Goal: Download file/media

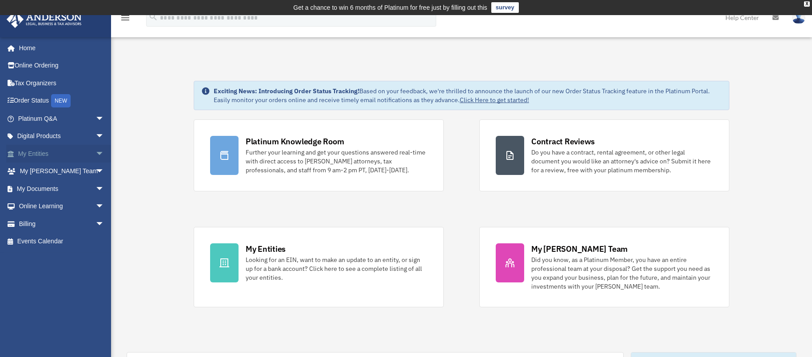
click at [43, 156] on link "My Entities arrow_drop_down" at bounding box center [62, 154] width 112 height 18
click at [96, 155] on span "arrow_drop_down" at bounding box center [105, 154] width 18 height 18
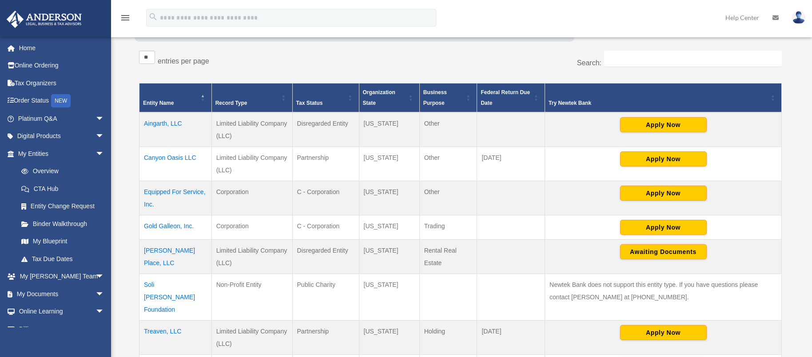
scroll to position [267, 0]
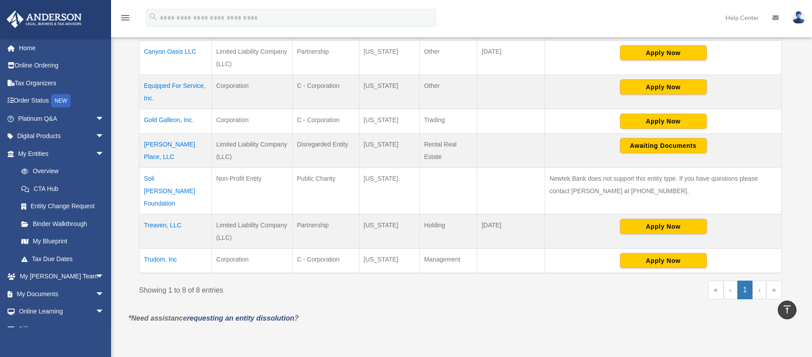
click at [177, 145] on td "Kyles Place, LLC" at bounding box center [176, 151] width 72 height 34
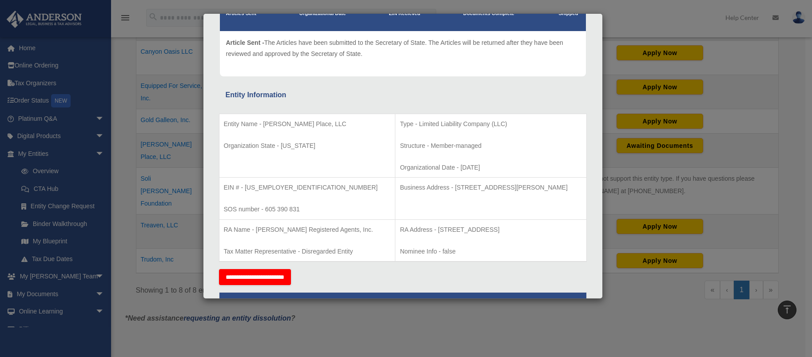
scroll to position [0, 0]
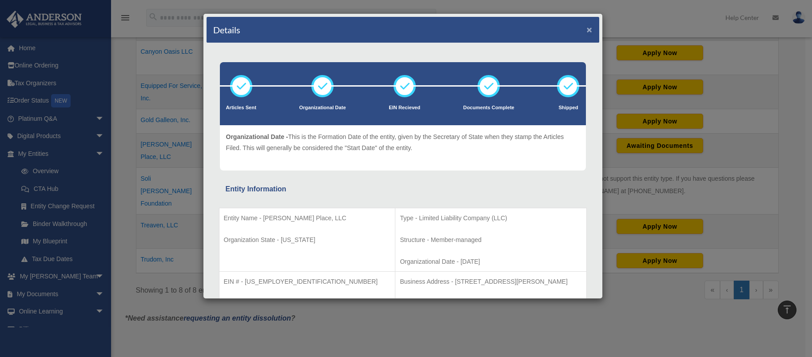
click at [587, 29] on button "×" at bounding box center [590, 29] width 6 height 9
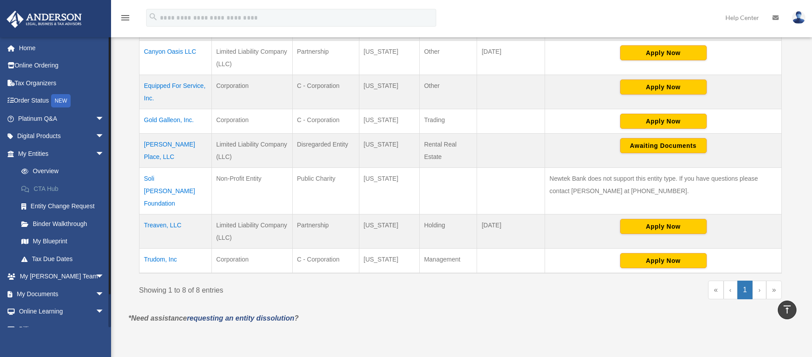
click at [51, 189] on link "CTA Hub" at bounding box center [64, 189] width 105 height 18
click at [52, 191] on link "CTA Hub" at bounding box center [64, 189] width 105 height 18
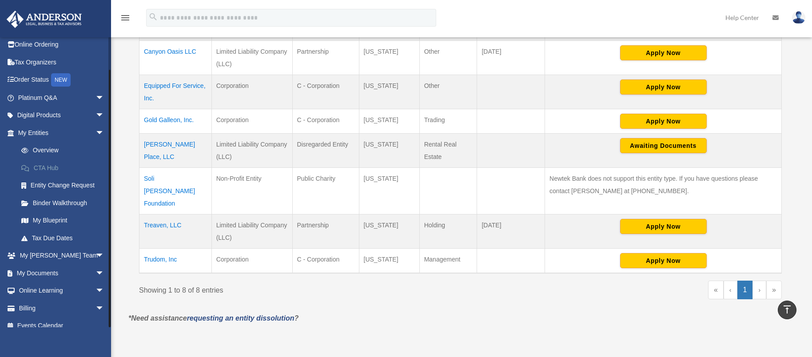
scroll to position [30, 0]
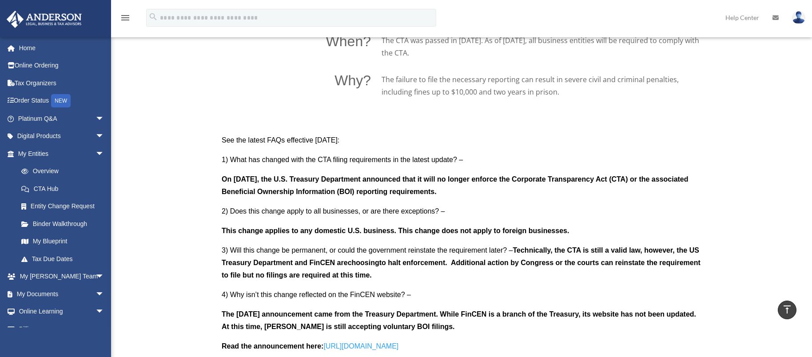
scroll to position [755, 0]
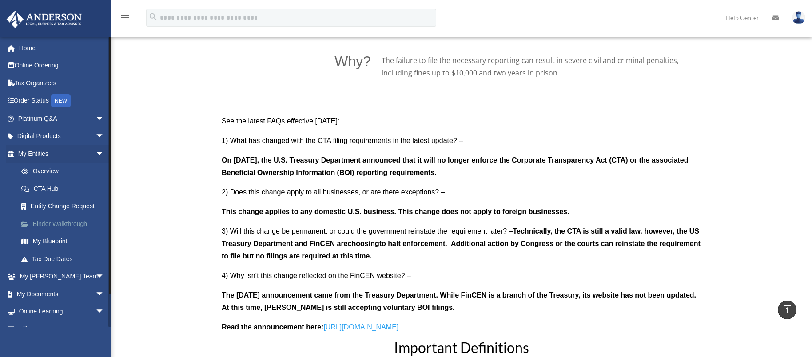
click at [52, 225] on link "Binder Walkthrough" at bounding box center [64, 224] width 105 height 18
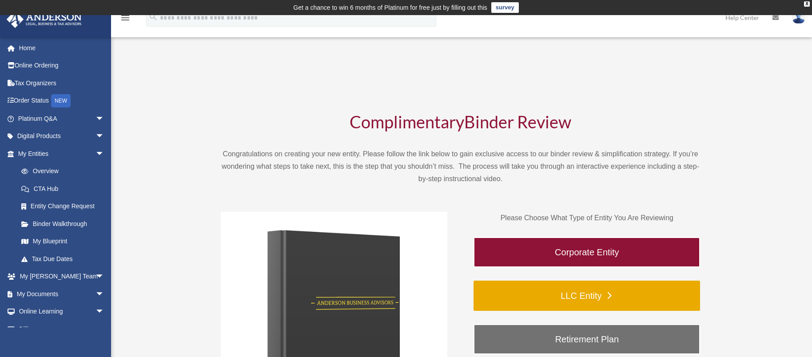
click at [642, 292] on link "LLC Entity" at bounding box center [587, 296] width 227 height 30
click at [580, 291] on link "LLC Entity" at bounding box center [587, 296] width 227 height 30
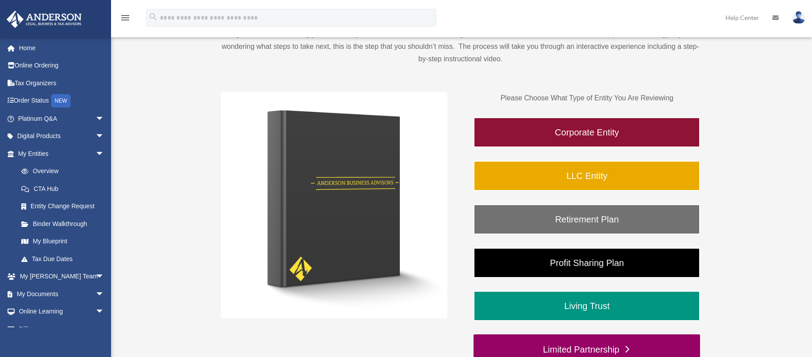
scroll to position [178, 0]
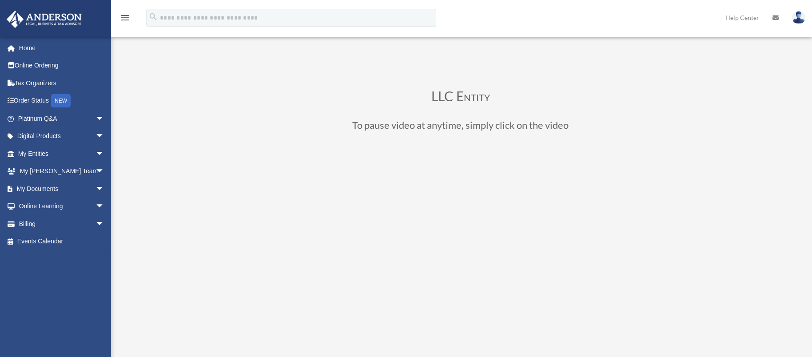
scroll to position [113, 0]
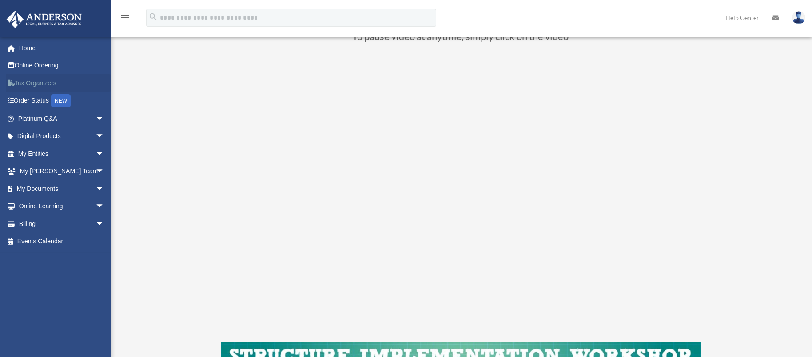
click at [49, 84] on link "Tax Organizers" at bounding box center [62, 83] width 112 height 18
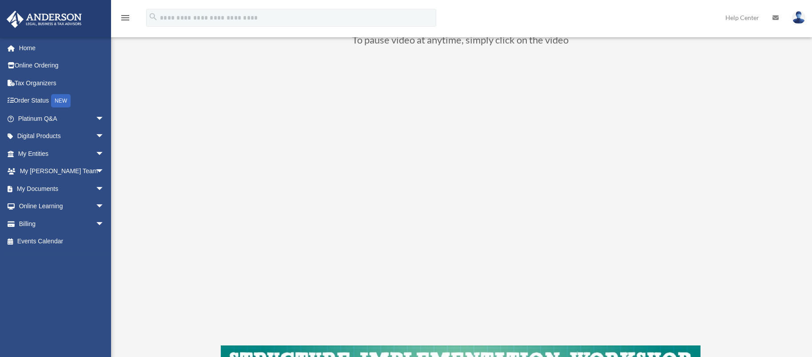
scroll to position [113, 0]
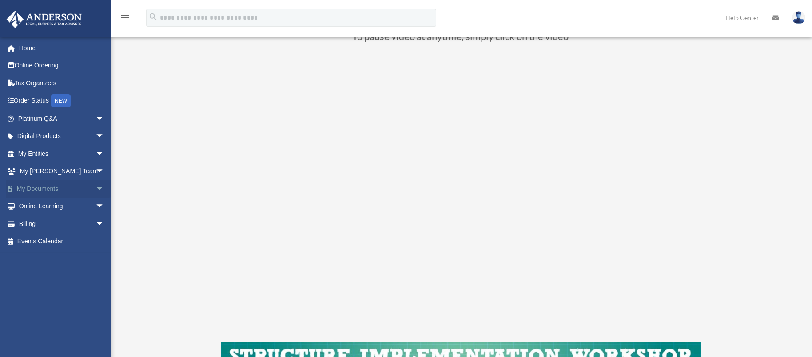
click at [55, 189] on link "My Documents arrow_drop_down" at bounding box center [62, 189] width 112 height 18
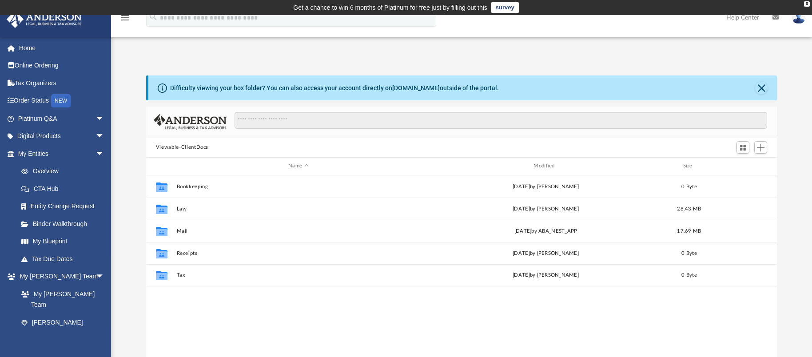
scroll to position [196, 624]
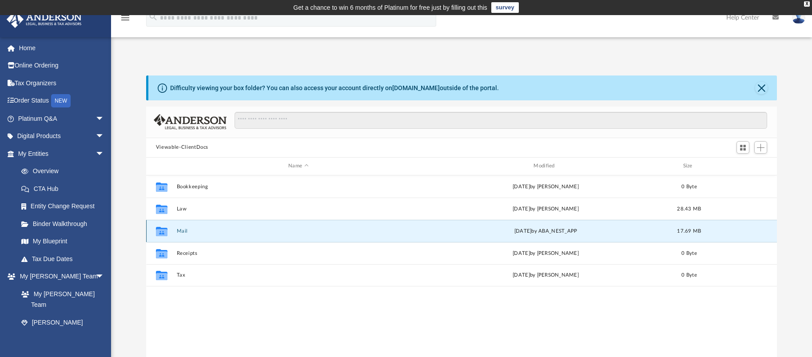
click at [178, 233] on button "Mail" at bounding box center [297, 231] width 243 height 6
click at [160, 232] on icon "grid" at bounding box center [162, 232] width 12 height 7
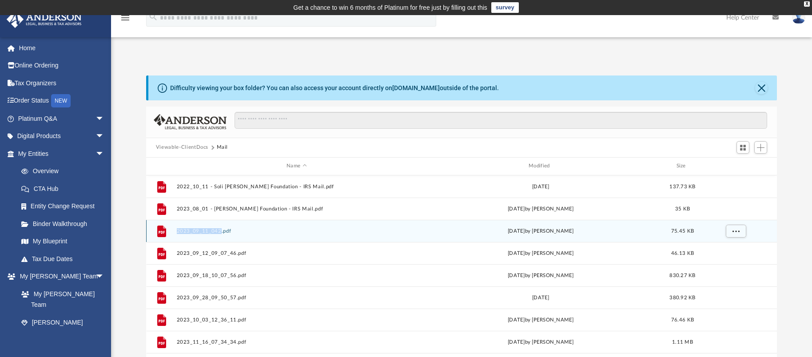
click at [163, 232] on g "grid" at bounding box center [161, 231] width 9 height 12
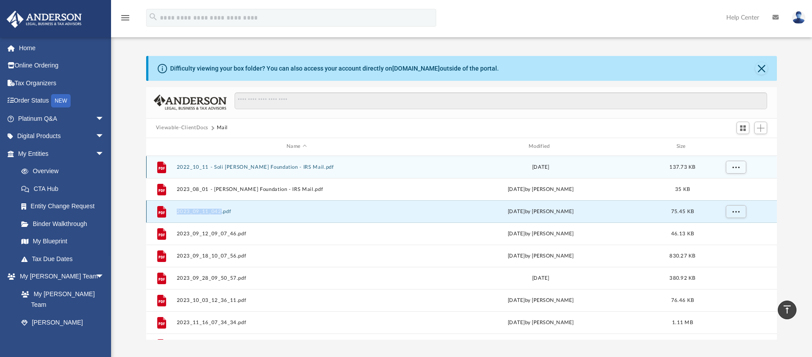
scroll to position [0, 0]
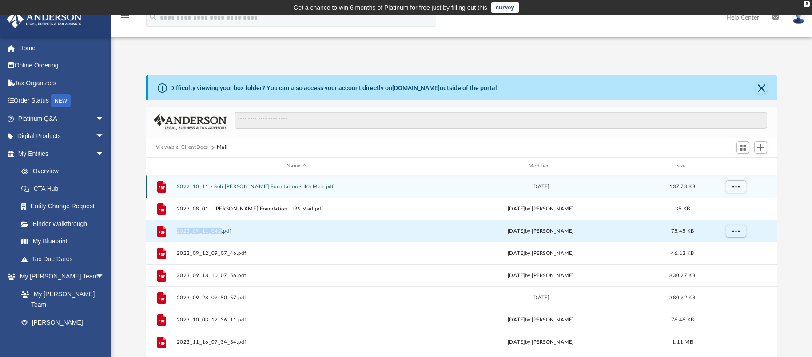
click at [223, 184] on button "2022_10_11 - Soli Deo Gloria Foundation - IRS Mail.pdf" at bounding box center [296, 187] width 240 height 6
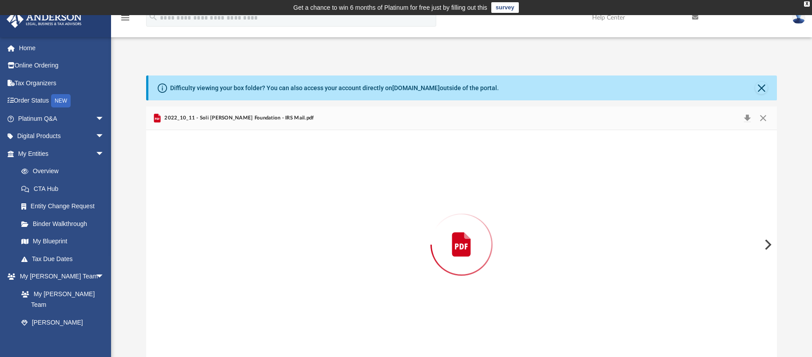
scroll to position [2, 0]
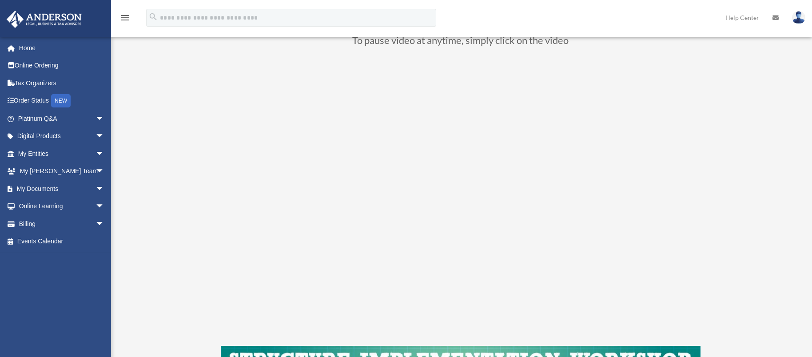
scroll to position [113, 0]
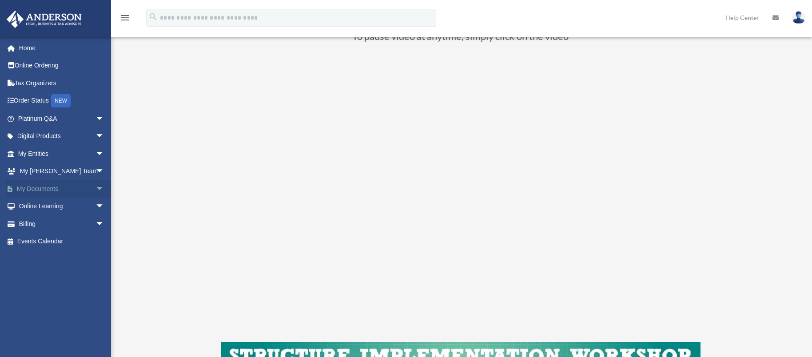
click at [43, 189] on link "My Documents arrow_drop_down" at bounding box center [62, 189] width 112 height 18
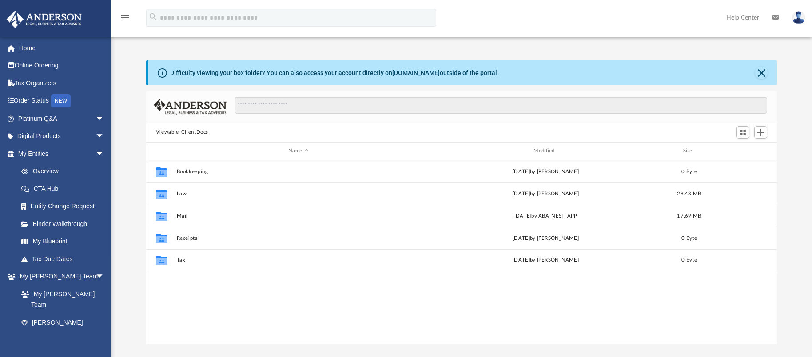
scroll to position [196, 624]
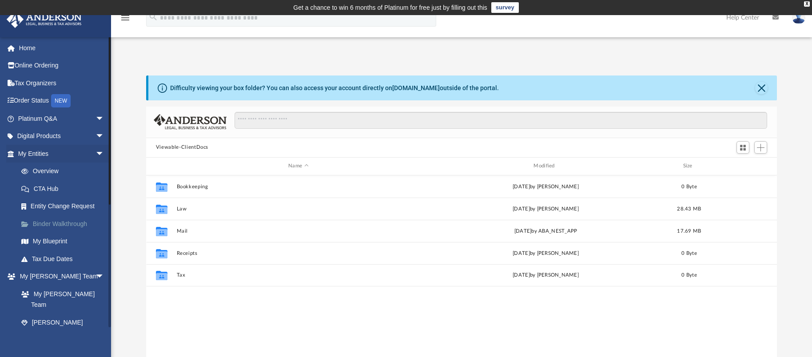
click at [80, 223] on link "Binder Walkthrough" at bounding box center [64, 224] width 105 height 18
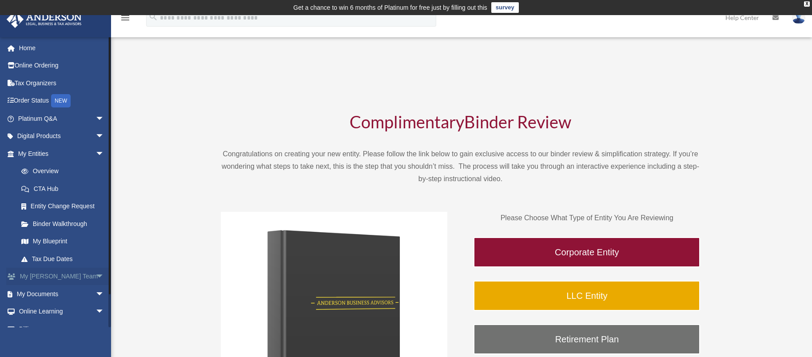
click at [38, 278] on link "My Anderson Team arrow_drop_down" at bounding box center [62, 277] width 112 height 18
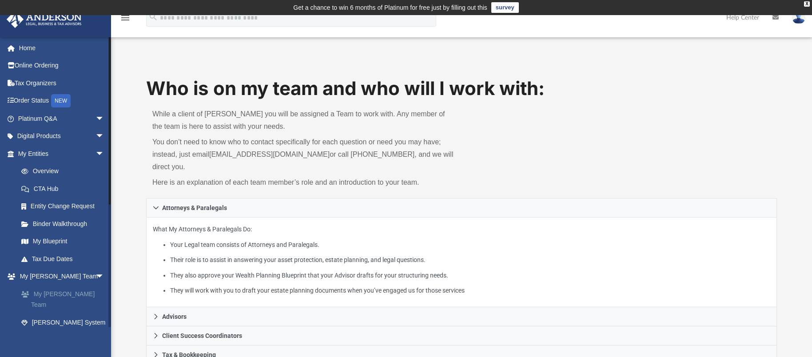
click at [68, 294] on link "My [PERSON_NAME] Team" at bounding box center [64, 299] width 105 height 28
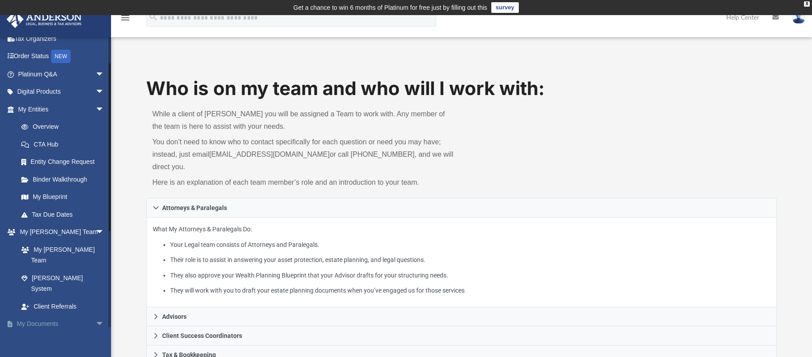
click at [46, 315] on link "My Documents arrow_drop_down" at bounding box center [62, 324] width 112 height 18
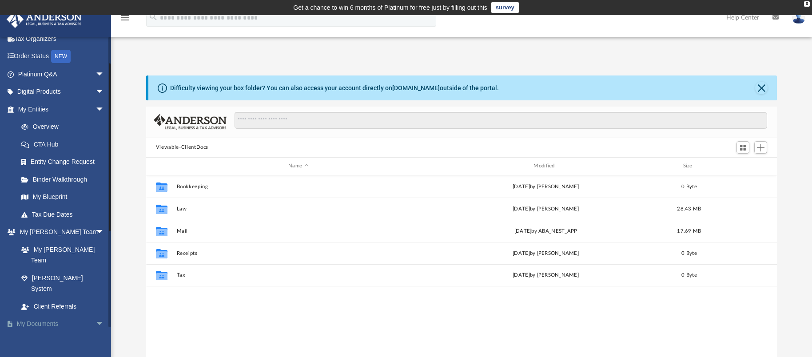
scroll to position [196, 624]
click at [42, 333] on link "Box" at bounding box center [64, 342] width 105 height 18
click at [38, 333] on link "Box" at bounding box center [64, 342] width 105 height 18
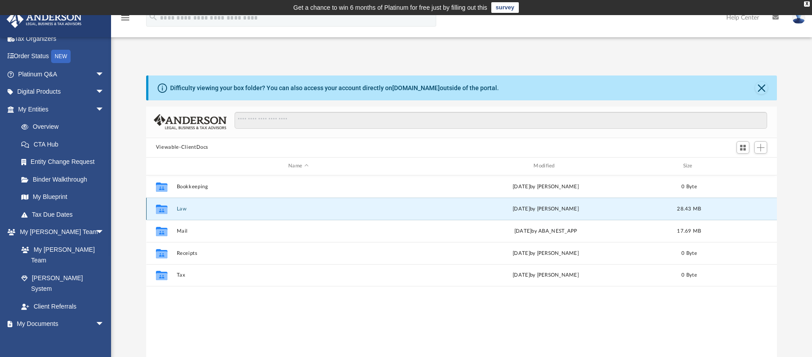
click at [181, 211] on button "Law" at bounding box center [297, 209] width 243 height 6
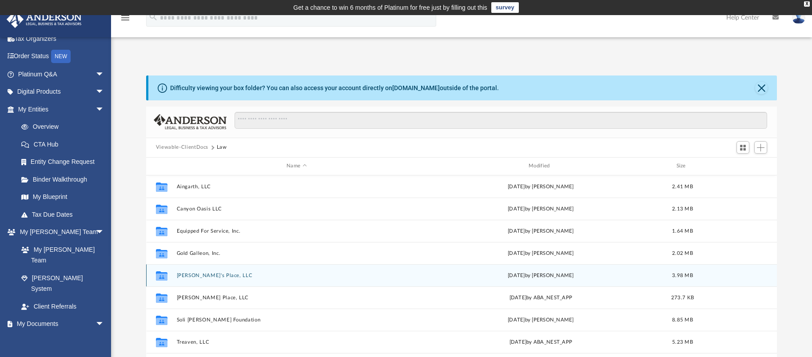
click at [186, 276] on button "Kyle's Place, LLC" at bounding box center [296, 276] width 240 height 6
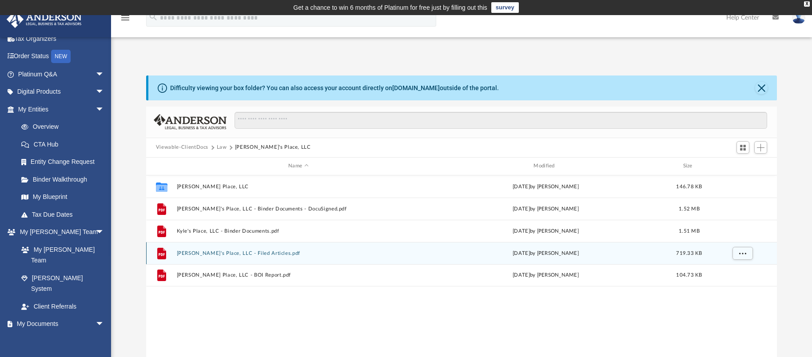
click at [207, 251] on button "Kyle's Place, LLC - Filed Articles.pdf" at bounding box center [297, 254] width 243 height 6
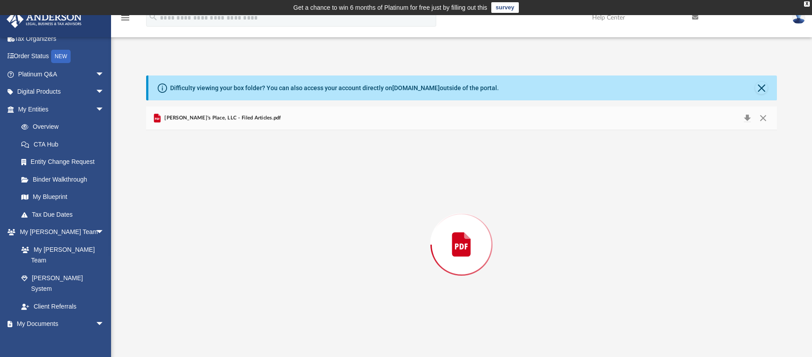
scroll to position [2, 0]
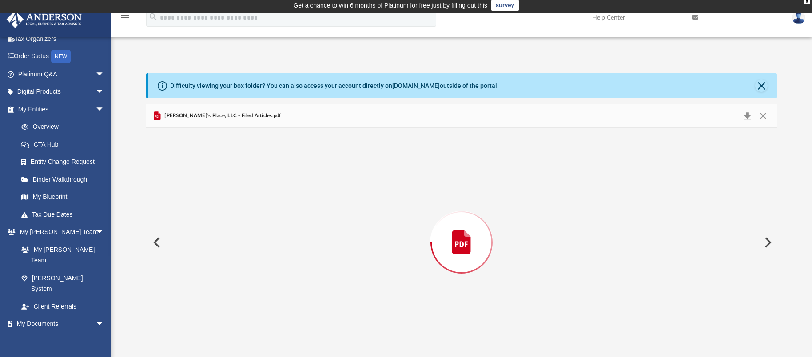
click at [207, 251] on div "Preview" at bounding box center [461, 242] width 631 height 229
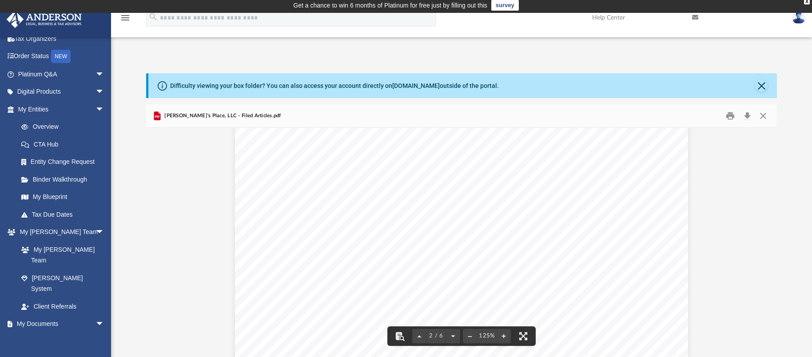
scroll to position [711, 0]
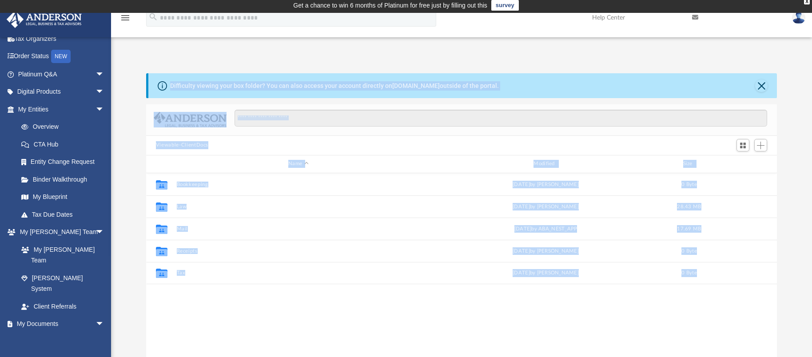
scroll to position [196, 624]
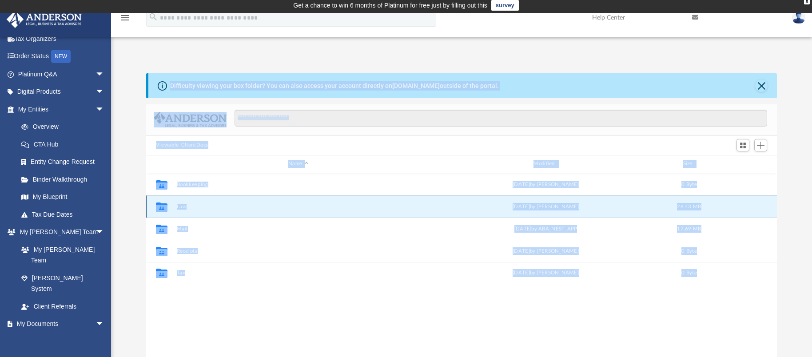
click at [182, 205] on button "Law" at bounding box center [297, 207] width 243 height 6
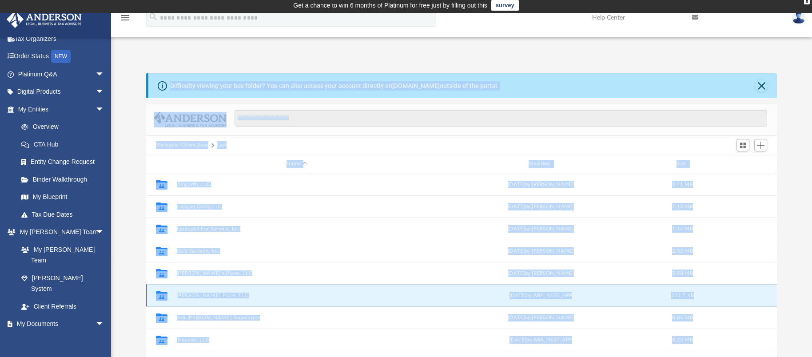
click at [207, 295] on button "Kyles Place, LLC" at bounding box center [296, 296] width 240 height 6
click at [207, 295] on button "[PERSON_NAME] Place, LLC" at bounding box center [296, 296] width 240 height 6
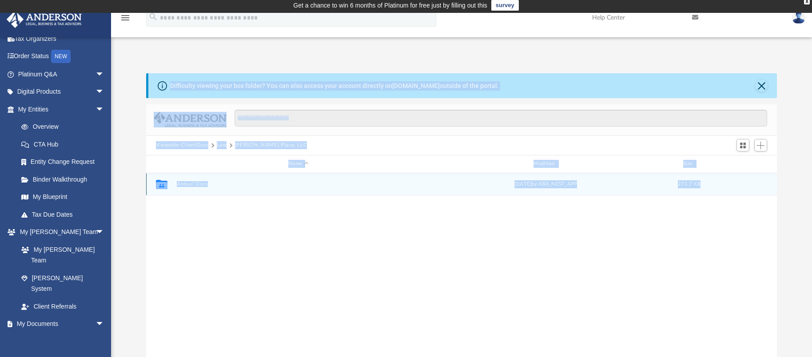
click at [164, 184] on icon "grid" at bounding box center [162, 185] width 12 height 7
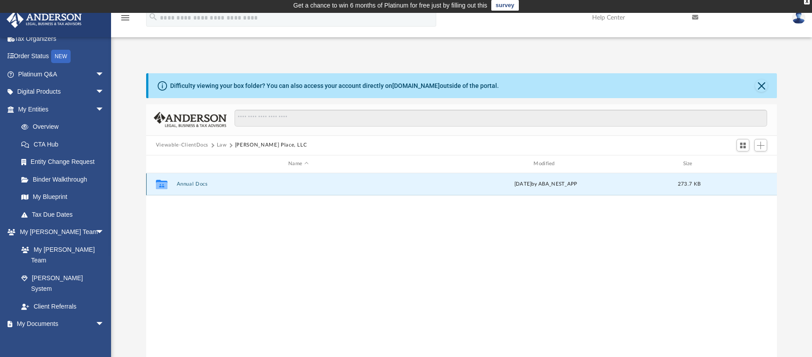
click at [187, 183] on button "Annual Docs" at bounding box center [297, 184] width 243 height 6
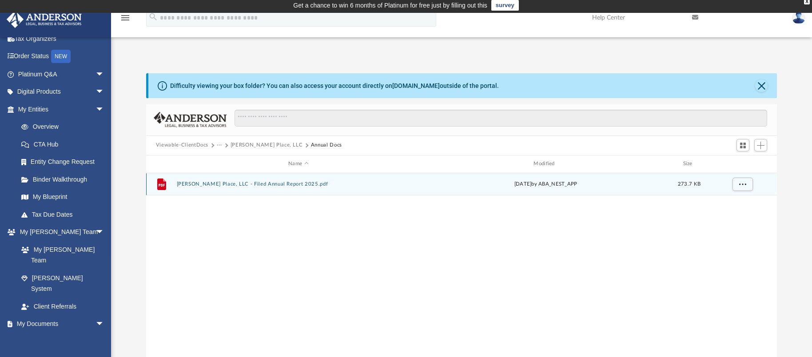
click at [185, 183] on button "[PERSON_NAME] Place, LLC - Filed Annual Report 2025.pdf" at bounding box center [297, 184] width 243 height 6
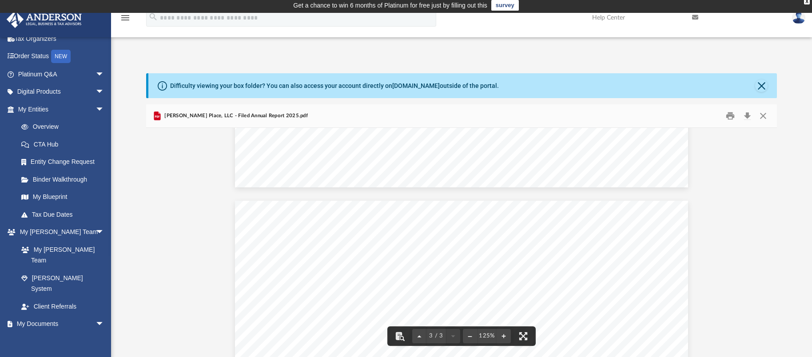
scroll to position [1155, 0]
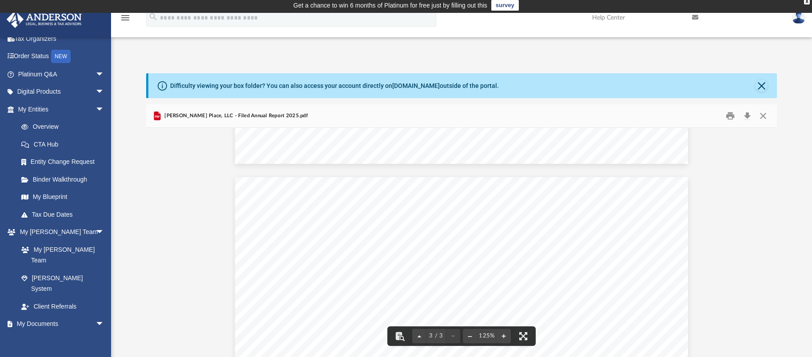
click at [161, 117] on icon "Preview" at bounding box center [157, 116] width 11 height 11
click at [747, 117] on button "Download" at bounding box center [747, 116] width 16 height 14
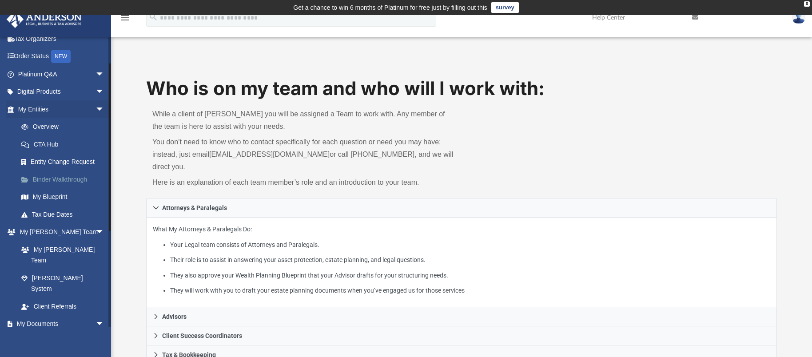
click at [81, 177] on link "Binder Walkthrough" at bounding box center [64, 180] width 105 height 18
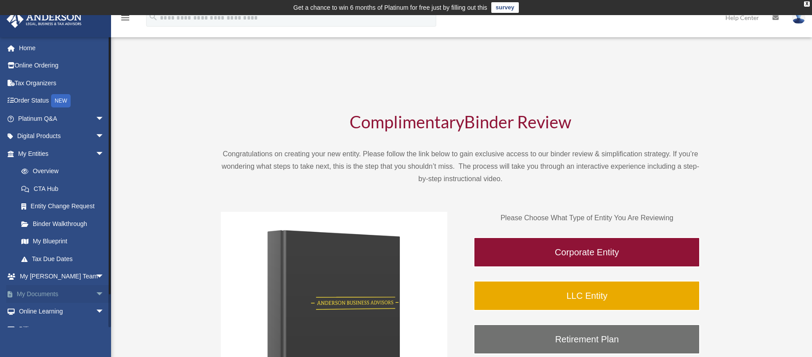
click at [55, 295] on link "My Documents arrow_drop_down" at bounding box center [62, 294] width 112 height 18
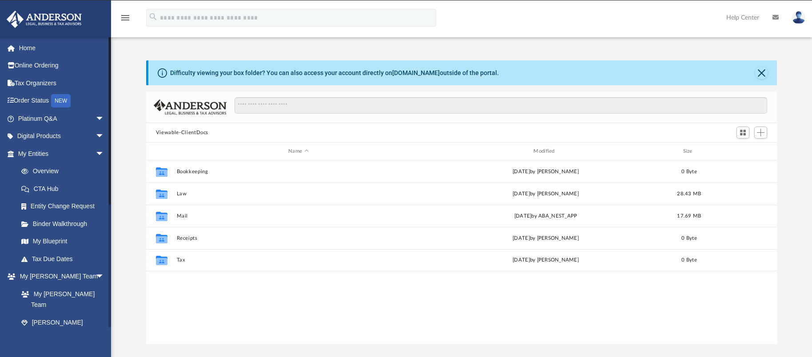
scroll to position [196, 624]
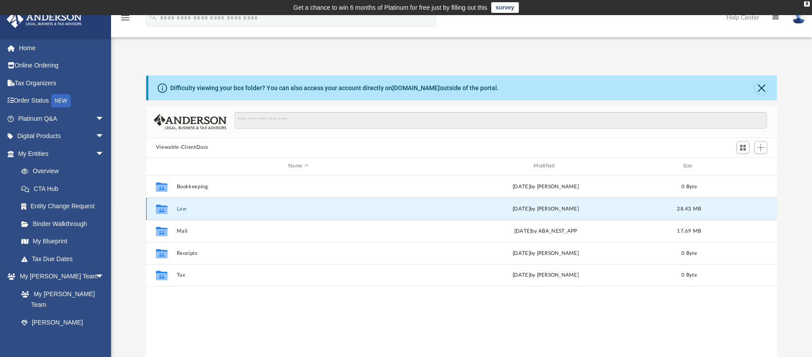
click at [185, 208] on button "Law" at bounding box center [297, 209] width 243 height 6
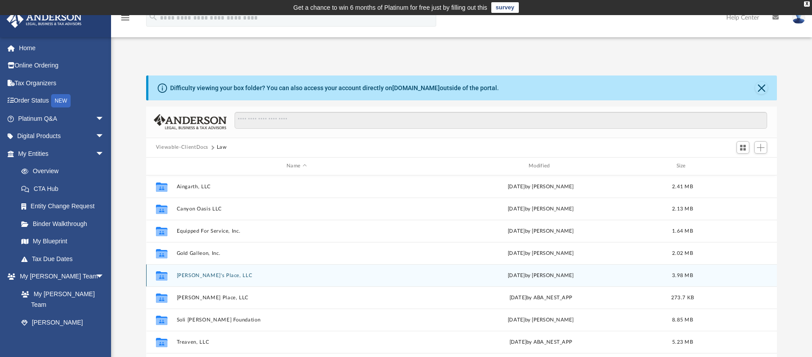
click at [196, 278] on button "[PERSON_NAME]'s Place, LLC" at bounding box center [296, 276] width 240 height 6
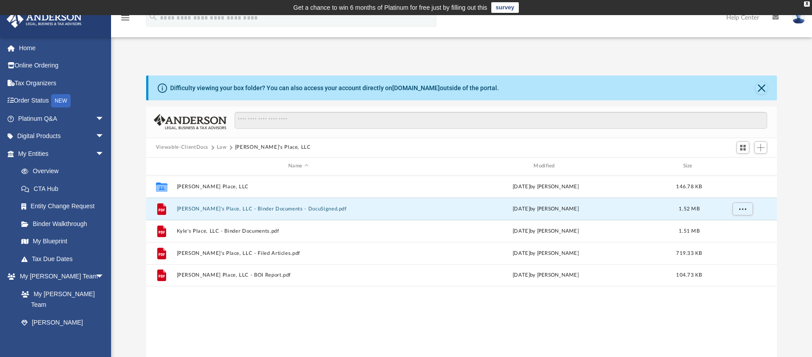
drag, startPoint x: 177, startPoint y: 208, endPoint x: 1434, endPoint y: 264, distance: 1258.7
click at [812, 264] on html "X Get a chance to win 6 months of Platinum for free just by filling out this su…" at bounding box center [406, 275] width 812 height 551
click at [427, 212] on div "Wed Aug 28 2024 by Wendy Balelo" at bounding box center [545, 209] width 243 height 8
drag, startPoint x: 427, startPoint y: 212, endPoint x: 443, endPoint y: 215, distance: 16.4
click at [443, 215] on div "File Kyle's Place, LLC - Binder Documents - DocuSigned.pdf Wed Aug 28 2024 by W…" at bounding box center [461, 209] width 631 height 22
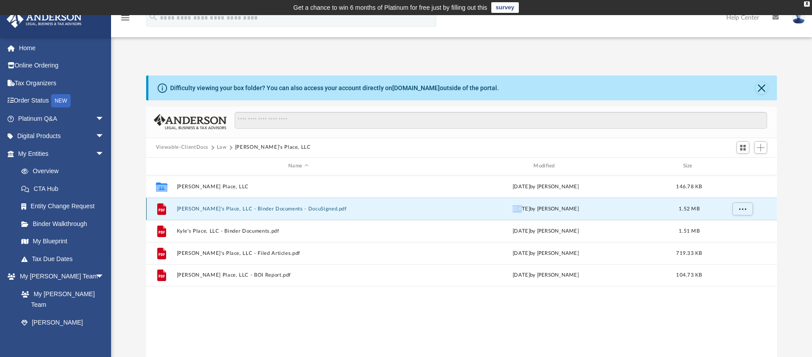
click at [192, 208] on button "Kyle's Place, LLC - Binder Documents - DocuSigned.pdf" at bounding box center [297, 209] width 243 height 6
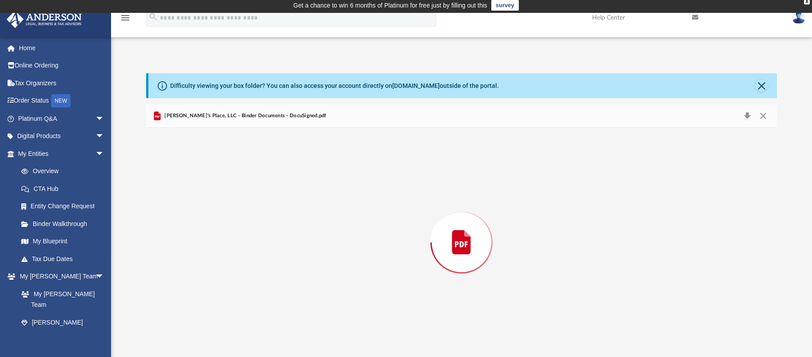
click at [192, 208] on div "Preview" at bounding box center [461, 242] width 631 height 229
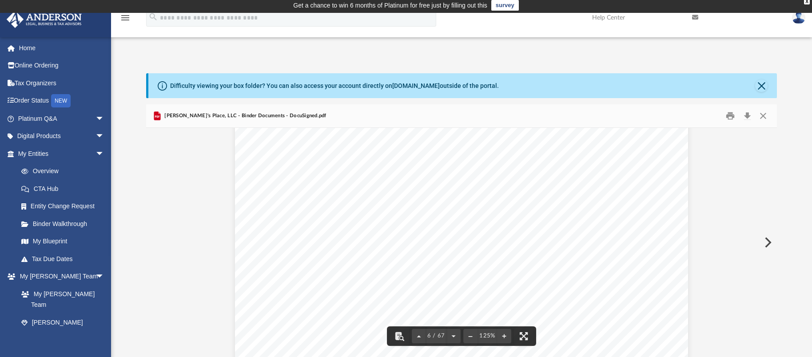
scroll to position [3110, 0]
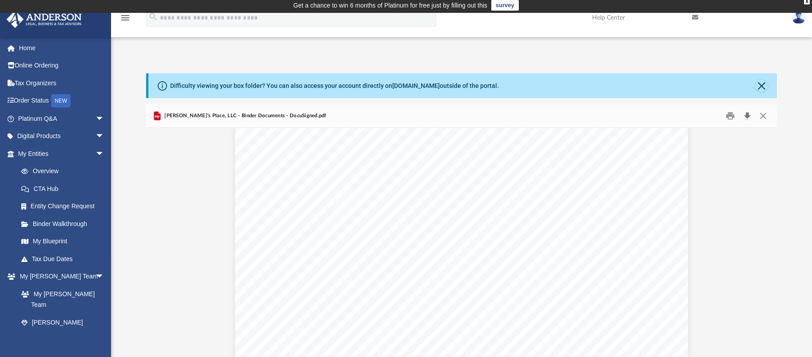
click at [750, 116] on button "Download" at bounding box center [747, 116] width 16 height 14
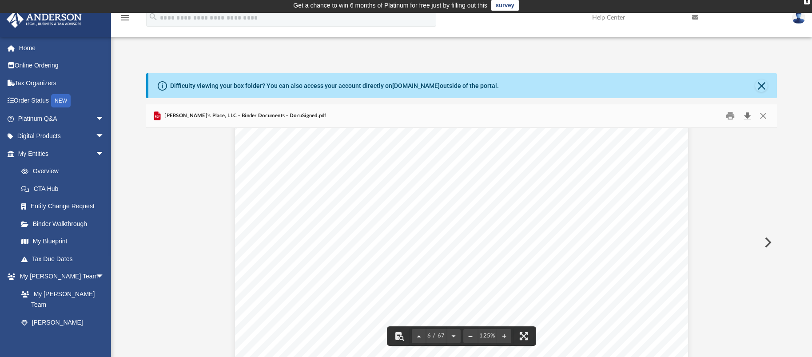
scroll to position [2888, 0]
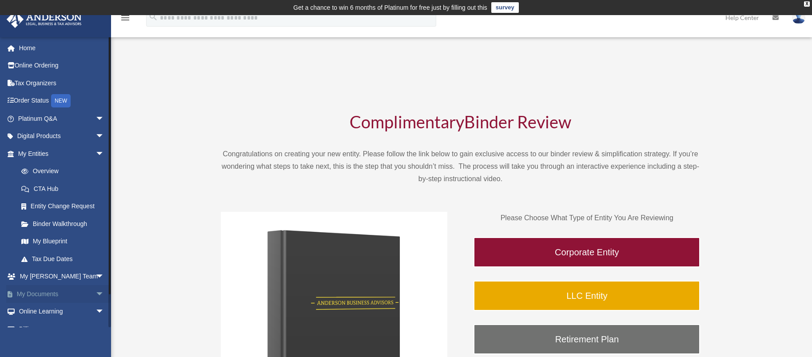
click at [46, 292] on link "My Documents arrow_drop_down" at bounding box center [62, 294] width 112 height 18
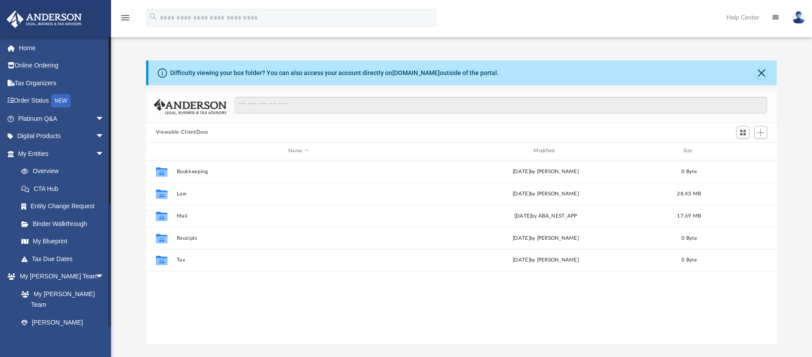
scroll to position [196, 624]
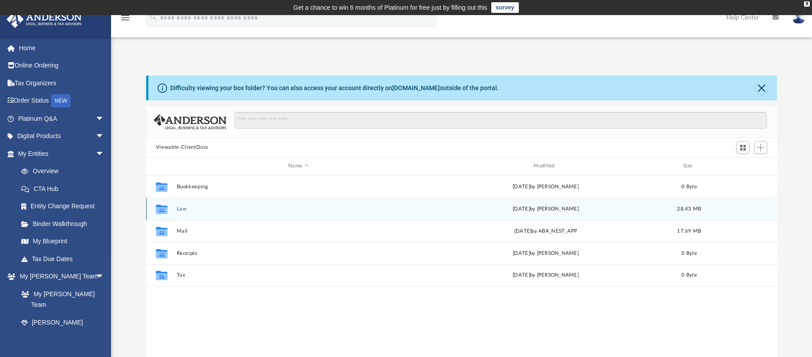
click at [183, 212] on div "Collaborated Folder Law [DATE] by [PERSON_NAME] 28.43 MB" at bounding box center [461, 209] width 631 height 22
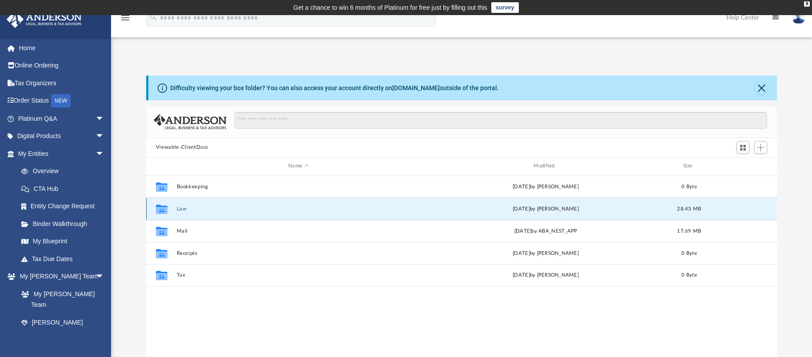
click at [164, 208] on icon "grid" at bounding box center [162, 210] width 12 height 7
click at [183, 208] on button "Law" at bounding box center [297, 209] width 243 height 6
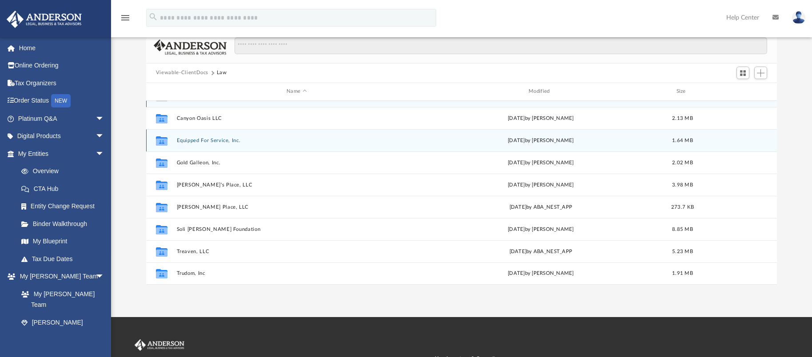
scroll to position [89, 0]
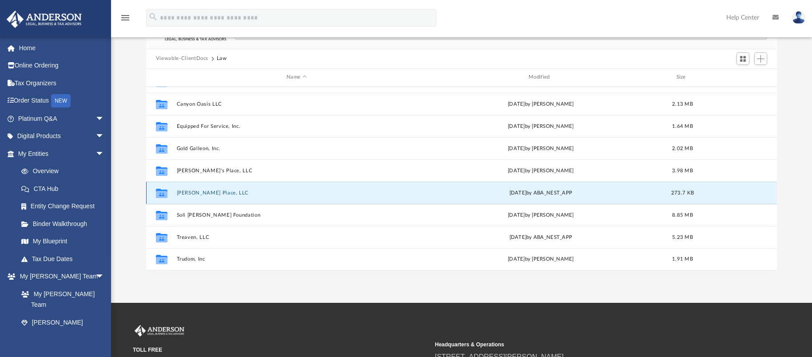
click at [213, 193] on button "Kyles Place, LLC" at bounding box center [296, 193] width 240 height 6
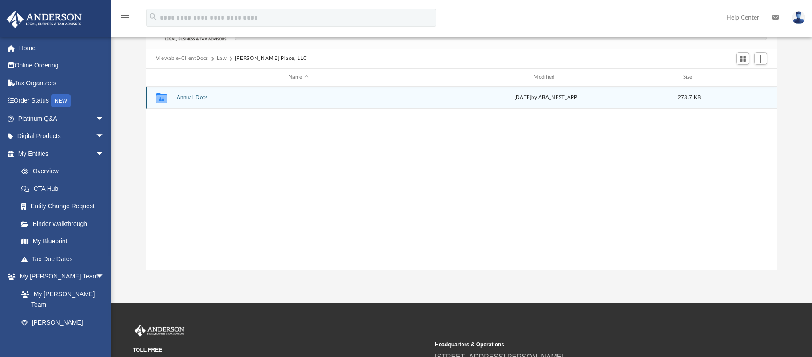
scroll to position [0, 0]
click at [191, 98] on button "Annual Docs" at bounding box center [297, 98] width 243 height 6
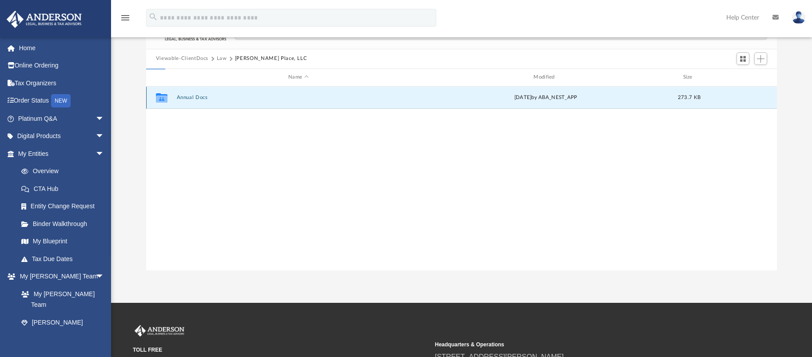
click at [191, 98] on button "Annual Docs" at bounding box center [297, 98] width 243 height 6
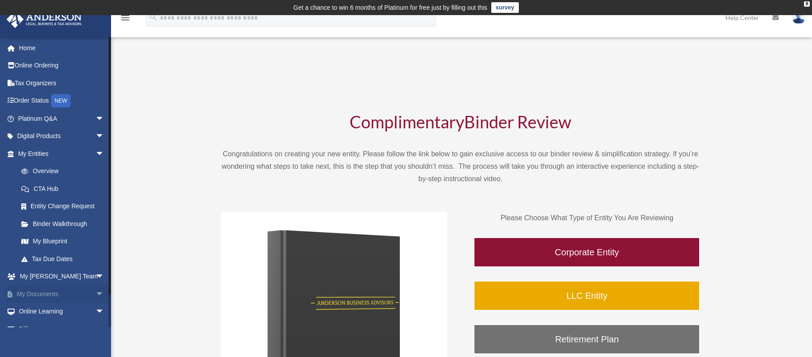
click at [38, 294] on link "My Documents arrow_drop_down" at bounding box center [62, 294] width 112 height 18
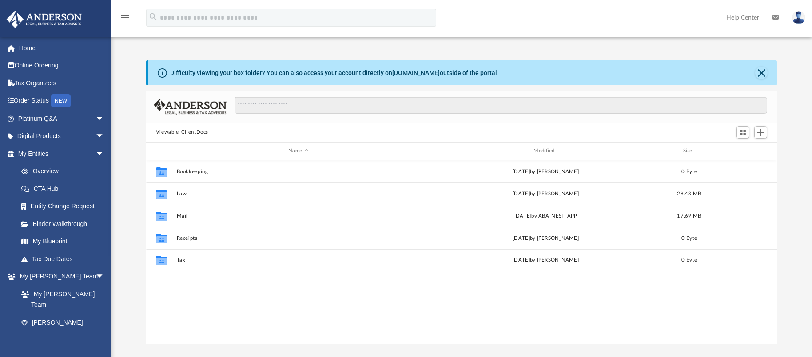
scroll to position [196, 624]
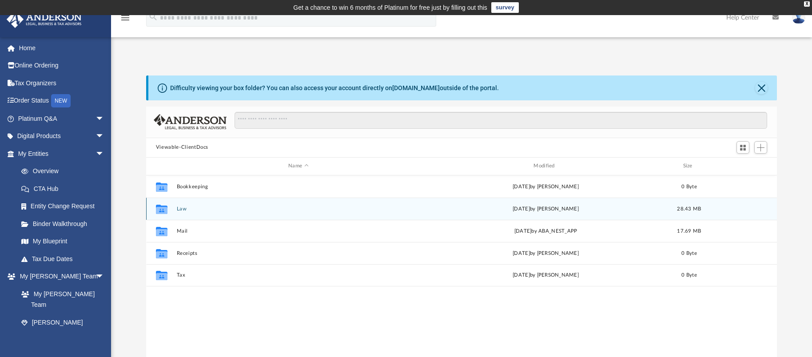
click at [183, 212] on button "Law" at bounding box center [297, 209] width 243 height 6
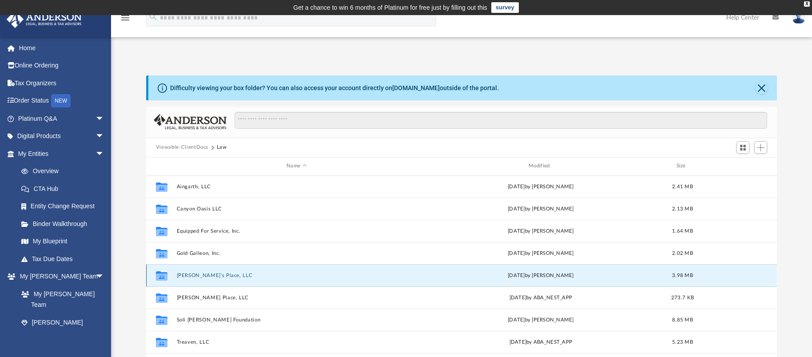
click at [216, 279] on button "[PERSON_NAME]'s Place, LLC" at bounding box center [296, 276] width 240 height 6
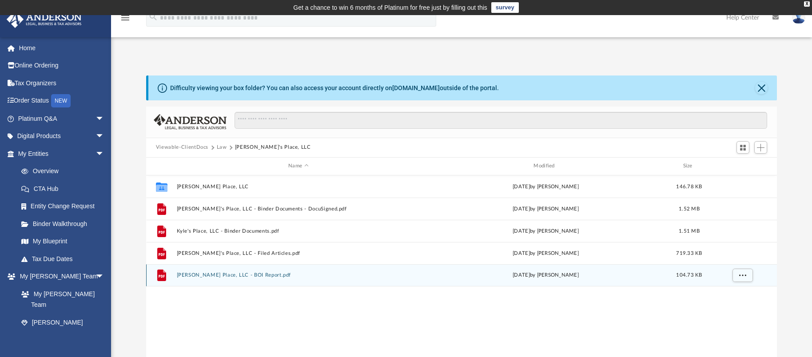
click at [234, 276] on button "Kyles Place, LLC - BOI Report.pdf" at bounding box center [297, 275] width 243 height 6
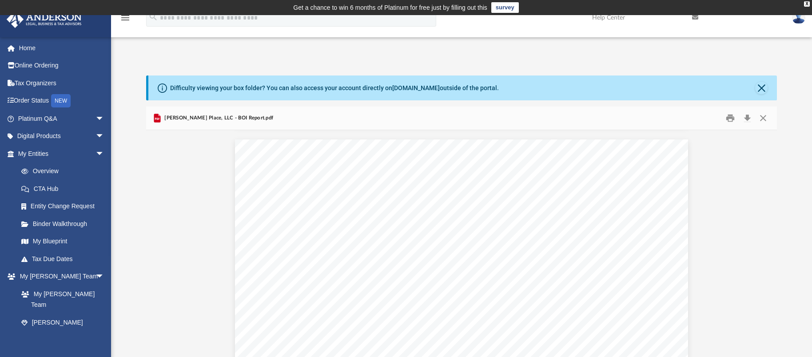
scroll to position [1244, 0]
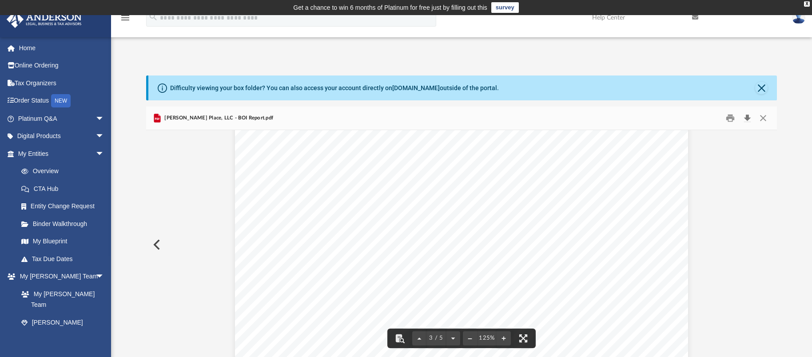
click at [746, 118] on button "Download" at bounding box center [747, 118] width 16 height 14
click at [159, 245] on button "Preview" at bounding box center [156, 244] width 20 height 25
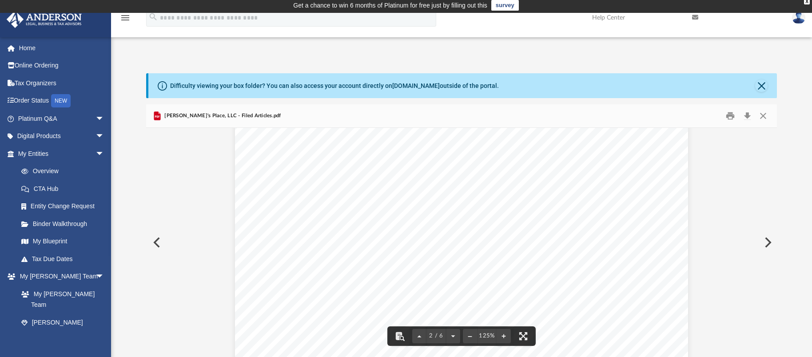
scroll to position [866, 0]
click at [157, 241] on button "Preview" at bounding box center [156, 242] width 20 height 25
click at [156, 243] on button "Preview" at bounding box center [156, 242] width 20 height 25
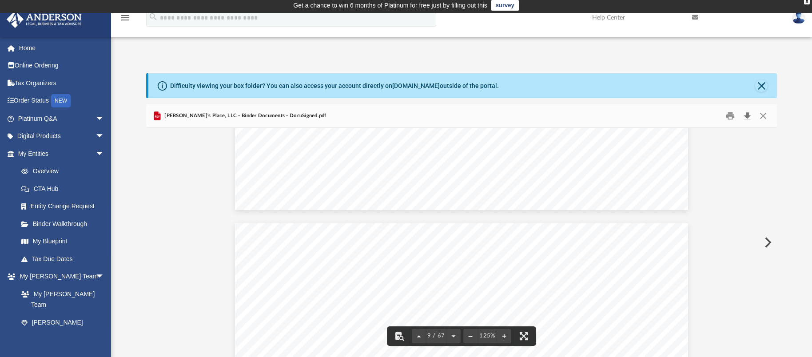
click at [750, 112] on button "Download" at bounding box center [747, 116] width 16 height 14
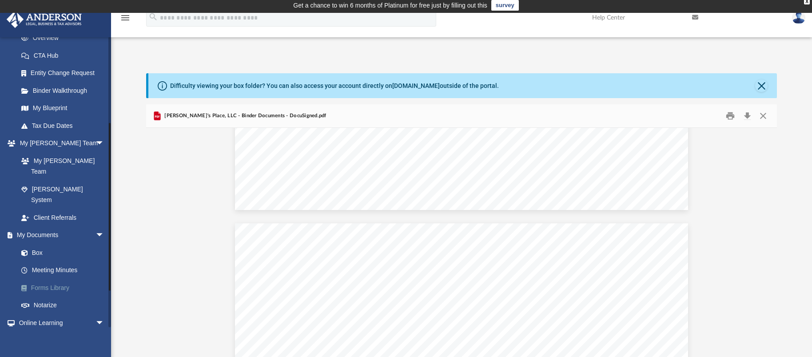
scroll to position [178, 0]
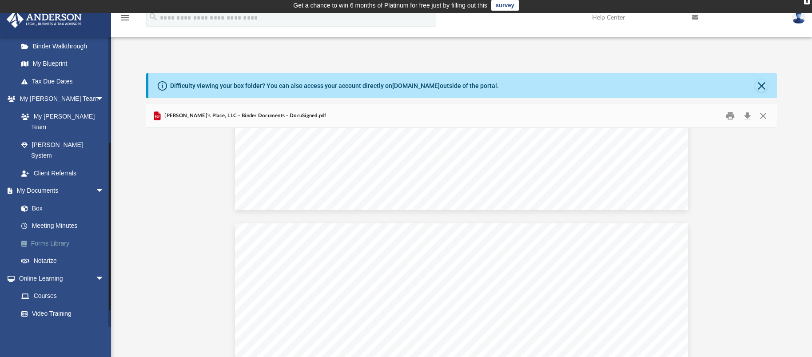
click at [61, 235] on link "Forms Library" at bounding box center [64, 244] width 105 height 18
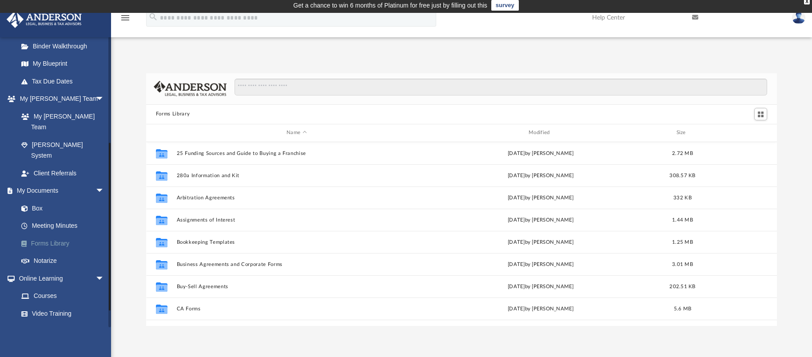
scroll to position [196, 624]
click at [54, 235] on link "Forms Library" at bounding box center [64, 244] width 105 height 18
click at [36, 200] on link "Box" at bounding box center [64, 209] width 105 height 18
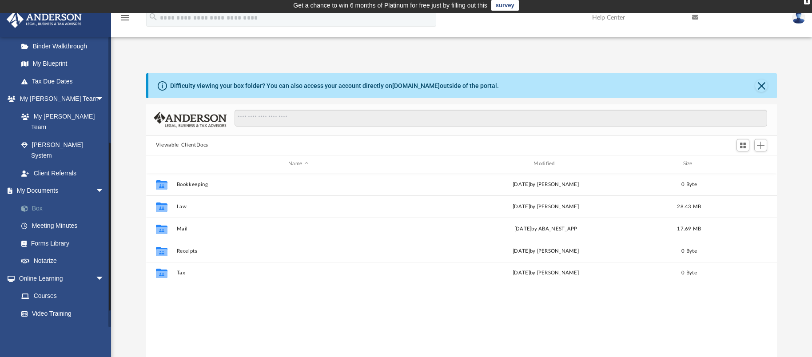
scroll to position [196, 624]
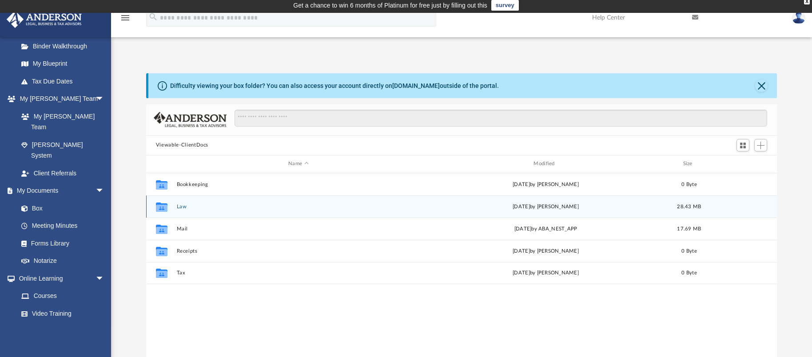
click at [176, 207] on div "Collaborated Folder Law Mon Jun 9 2025 by Jamie Bucao 28.43 MB" at bounding box center [461, 207] width 631 height 22
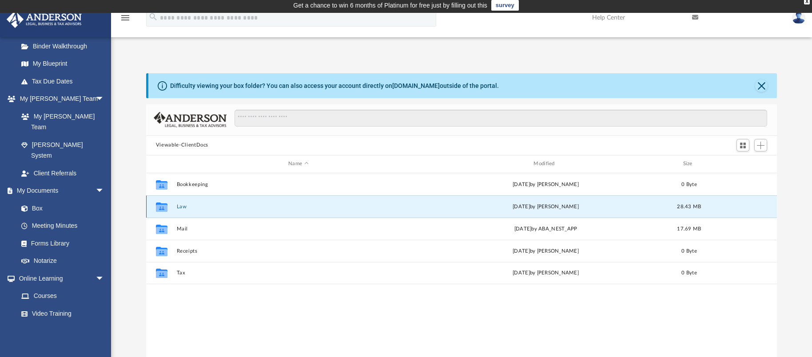
click at [169, 206] on div "Collaborated Folder" at bounding box center [162, 207] width 22 height 14
click at [543, 203] on div "Mon Jun 9 2025 by Jamie Bucao" at bounding box center [545, 207] width 243 height 8
click at [184, 206] on button "Law" at bounding box center [297, 207] width 243 height 6
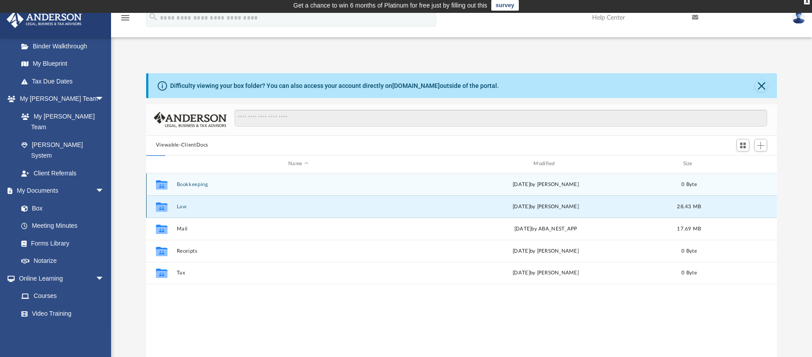
click at [184, 206] on button "Law" at bounding box center [297, 207] width 243 height 6
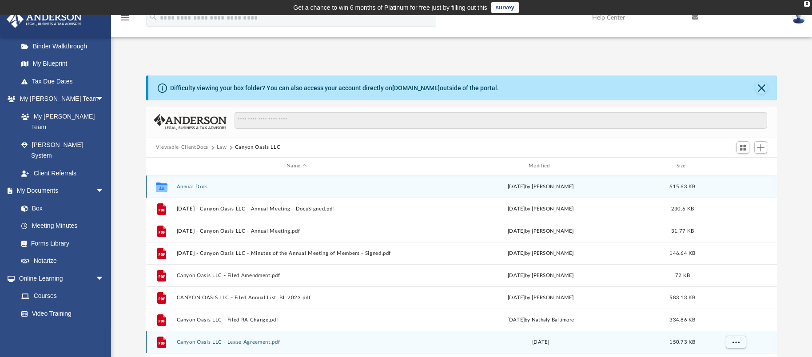
scroll to position [16, 0]
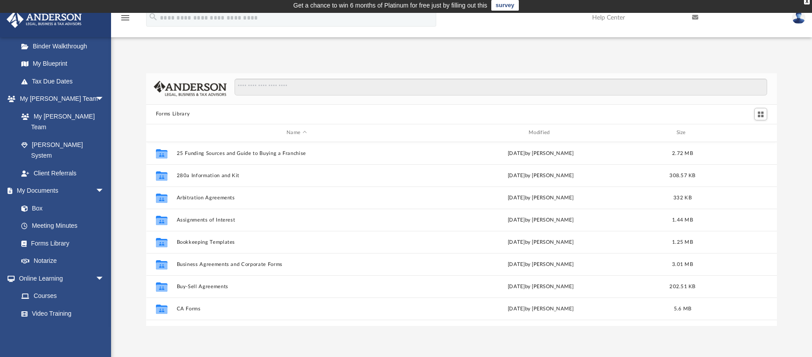
scroll to position [196, 624]
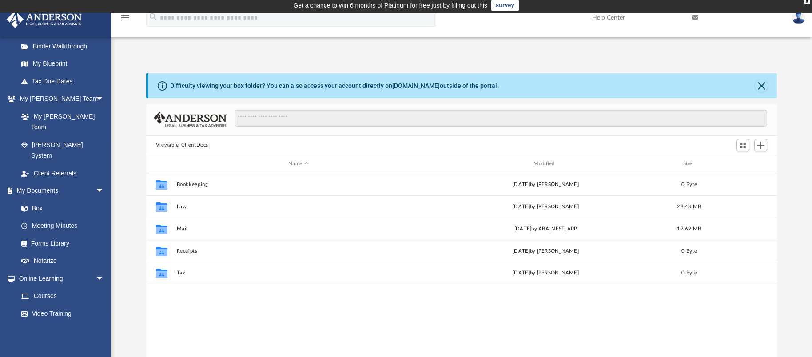
scroll to position [196, 624]
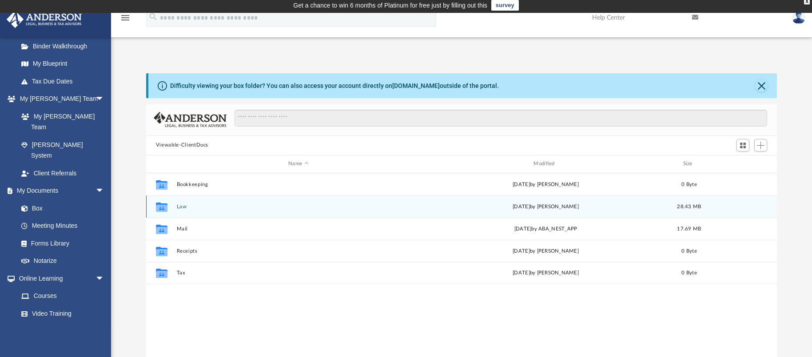
click at [179, 208] on button "Law" at bounding box center [297, 207] width 243 height 6
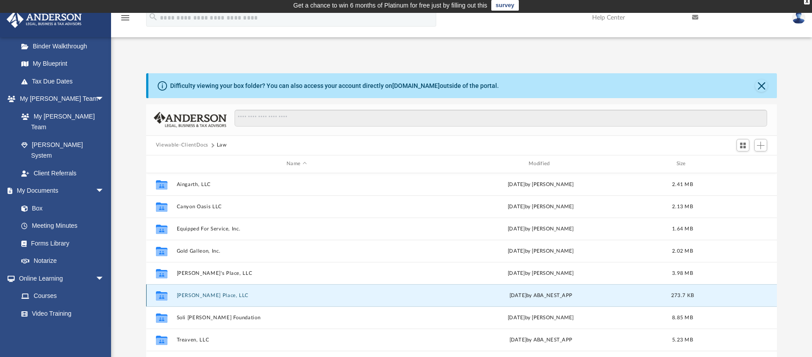
click at [203, 295] on button "Kyles Place, LLC" at bounding box center [296, 296] width 240 height 6
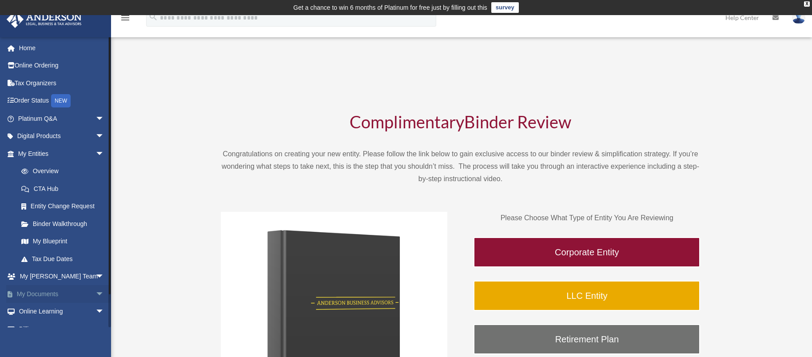
click at [54, 295] on link "My Documents arrow_drop_down" at bounding box center [62, 294] width 112 height 18
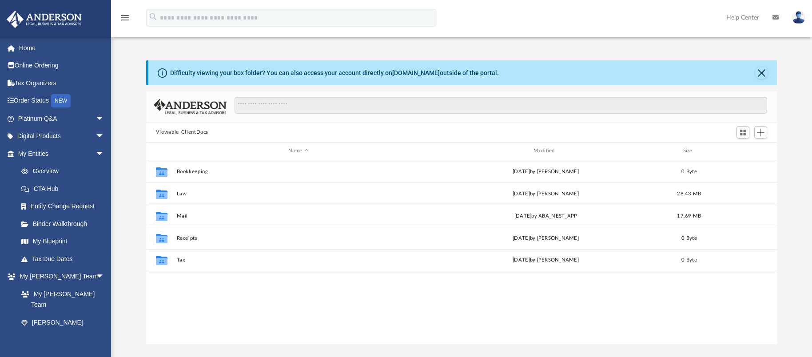
scroll to position [196, 624]
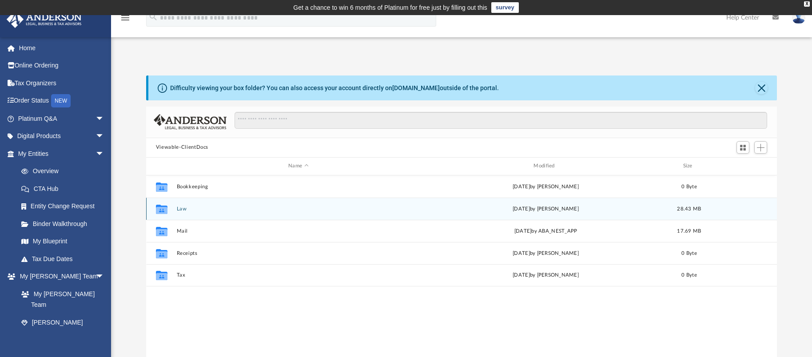
click at [181, 210] on button "Law" at bounding box center [297, 209] width 243 height 6
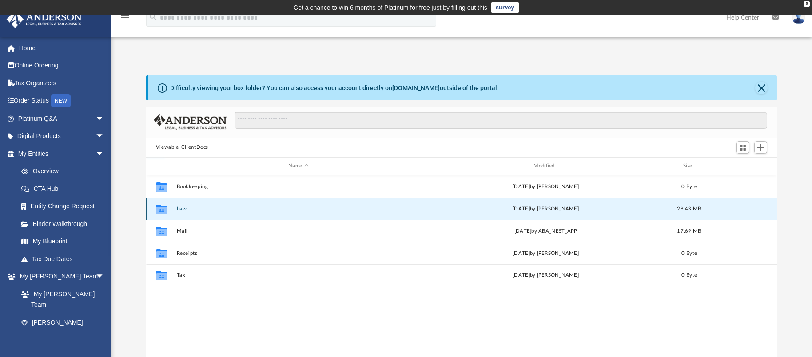
click at [181, 210] on button "Law" at bounding box center [297, 209] width 243 height 6
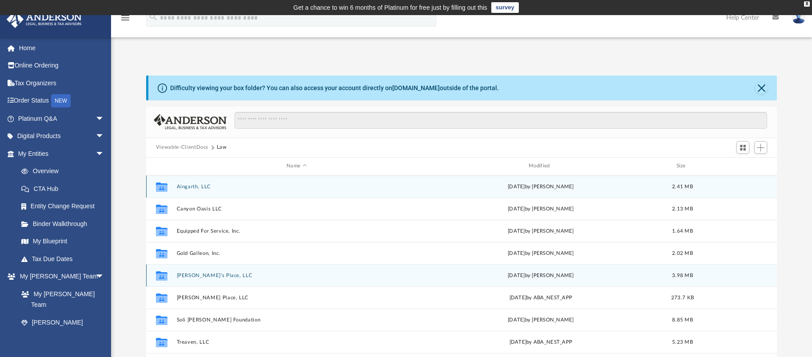
scroll to position [16, 0]
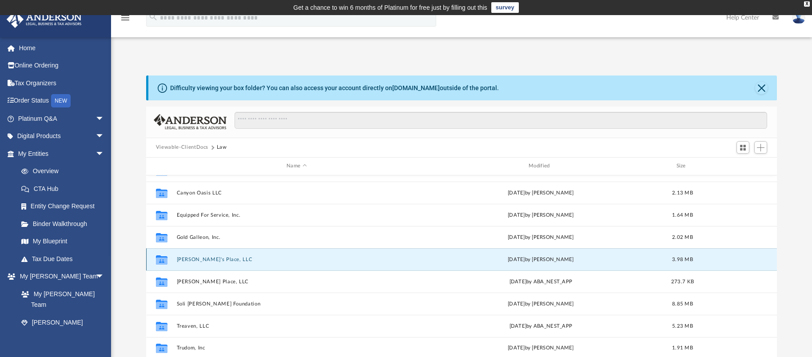
click at [201, 260] on button "[PERSON_NAME]'s Place, LLC" at bounding box center [296, 260] width 240 height 6
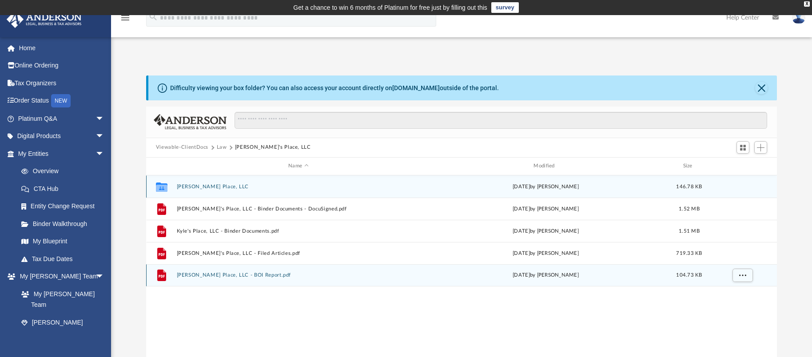
scroll to position [0, 0]
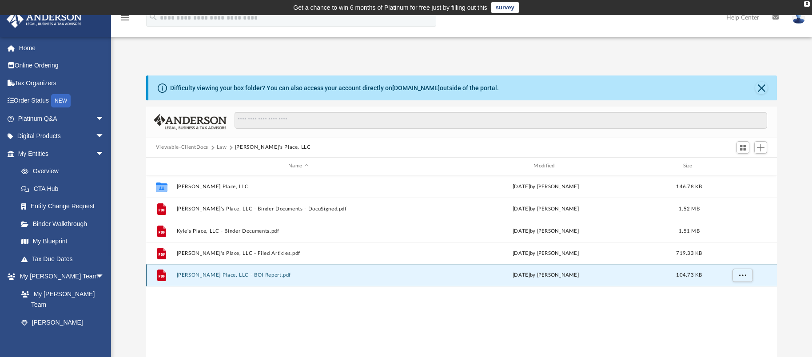
click at [243, 277] on button "[PERSON_NAME] Place, LLC - BOI Report.pdf" at bounding box center [297, 275] width 243 height 6
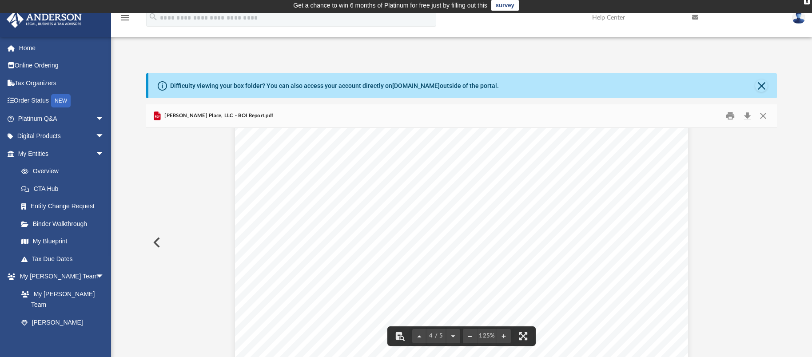
scroll to position [1911, 0]
click at [747, 116] on button "Download" at bounding box center [747, 116] width 16 height 14
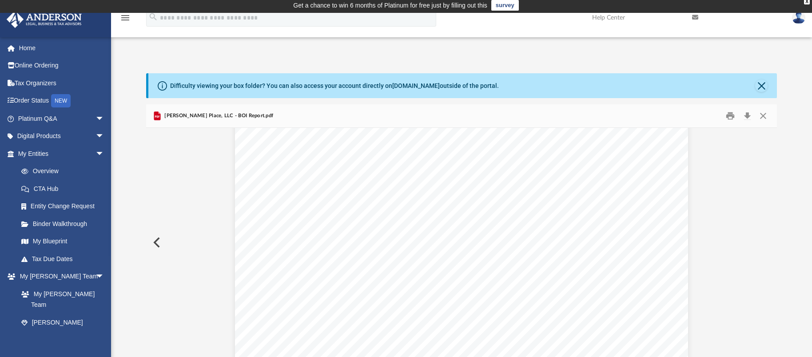
click at [158, 242] on button "Preview" at bounding box center [156, 242] width 20 height 25
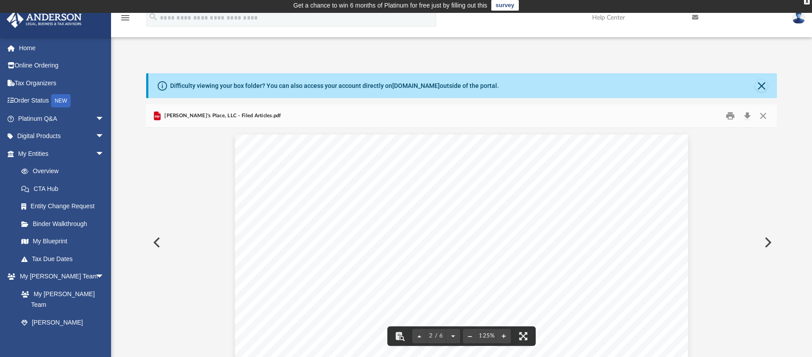
click at [157, 247] on button "Preview" at bounding box center [156, 242] width 20 height 25
click at [160, 242] on button "Preview" at bounding box center [156, 242] width 20 height 25
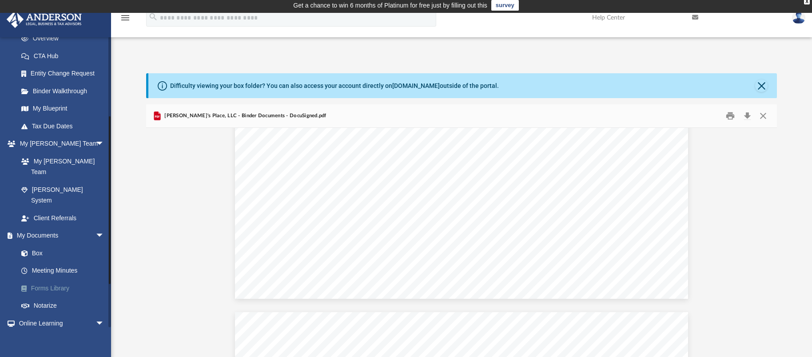
scroll to position [133, 0]
click at [41, 244] on link "Box" at bounding box center [64, 253] width 105 height 18
click at [36, 244] on link "Box" at bounding box center [64, 253] width 105 height 18
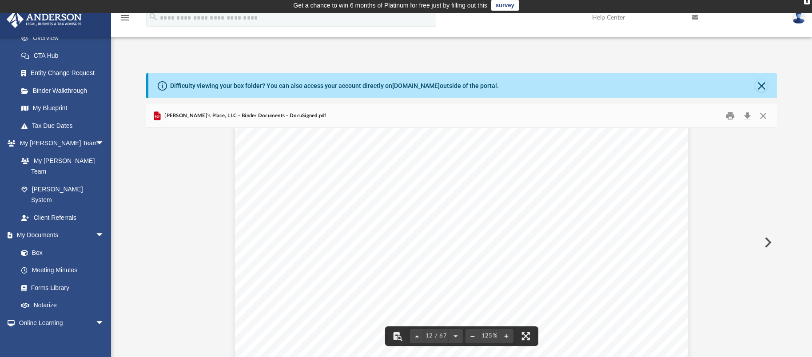
scroll to position [6932, 0]
click at [766, 84] on button "Close" at bounding box center [761, 86] width 12 height 12
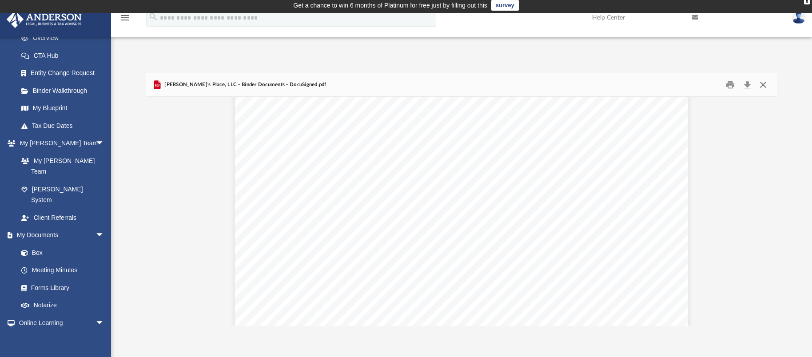
click at [766, 84] on button "Close" at bounding box center [763, 85] width 16 height 14
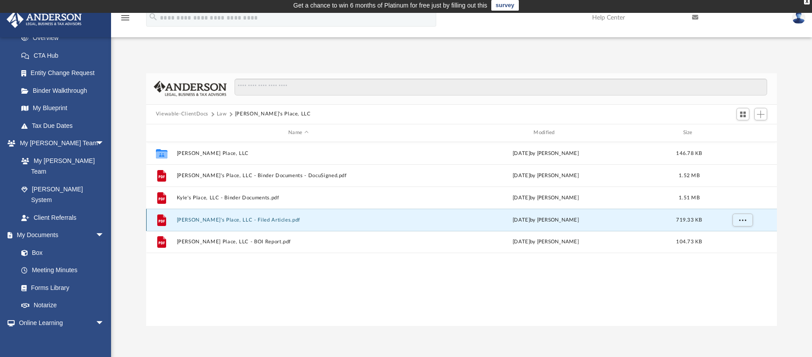
click at [262, 216] on div "File Kyle's Place, LLC - Filed Articles.pdf Thu Jan 11 2024 by Jasmine Grayson …" at bounding box center [461, 220] width 631 height 22
click at [262, 218] on button "Kyle's Place, LLC - Filed Articles.pdf" at bounding box center [297, 220] width 243 height 6
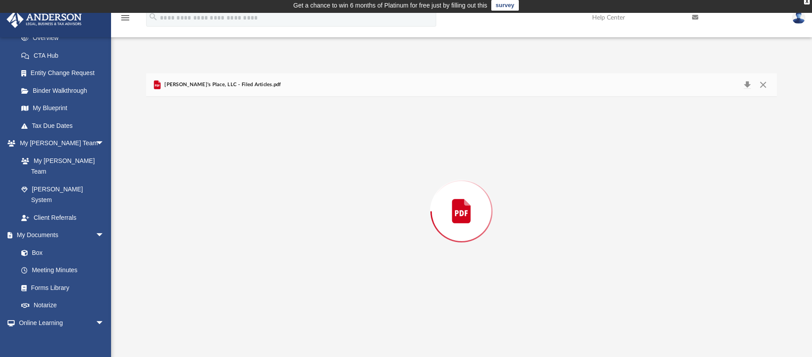
click at [262, 218] on div "Preview" at bounding box center [461, 211] width 631 height 229
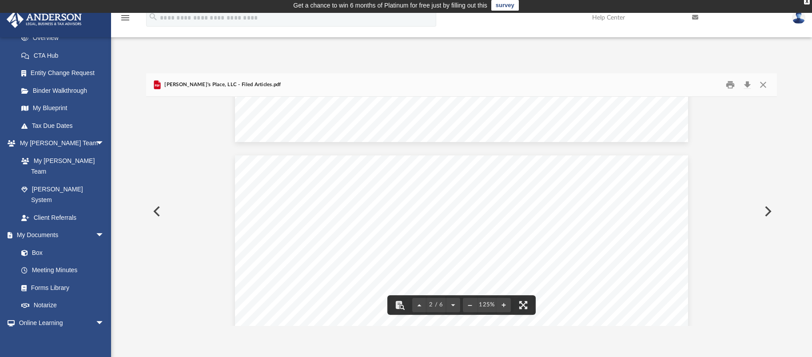
scroll to position [510, 0]
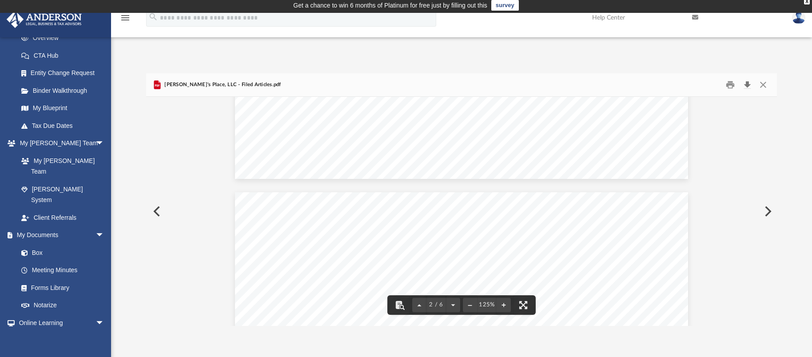
click at [747, 83] on button "Download" at bounding box center [747, 85] width 16 height 14
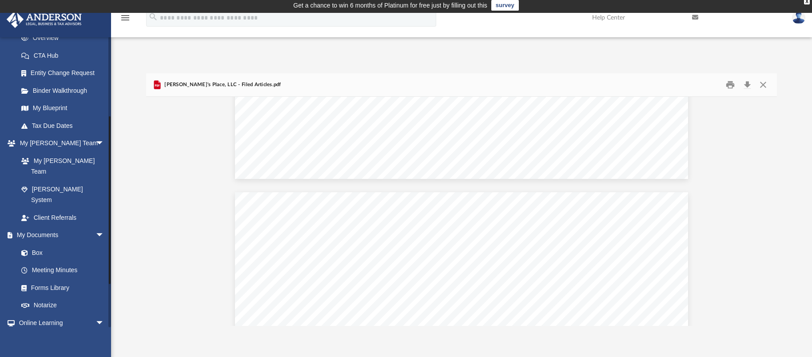
click at [50, 332] on link "Courses" at bounding box center [64, 341] width 105 height 18
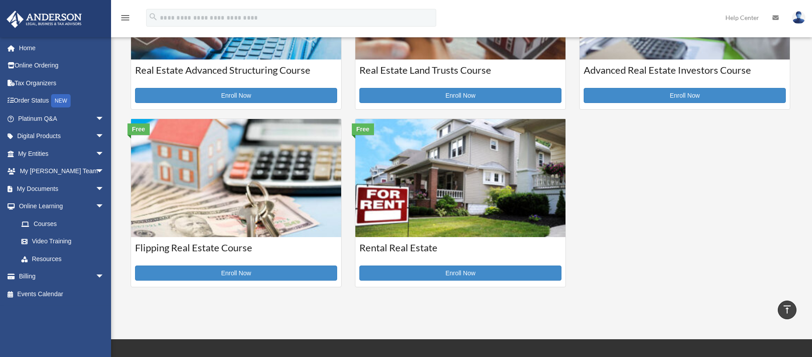
scroll to position [355, 0]
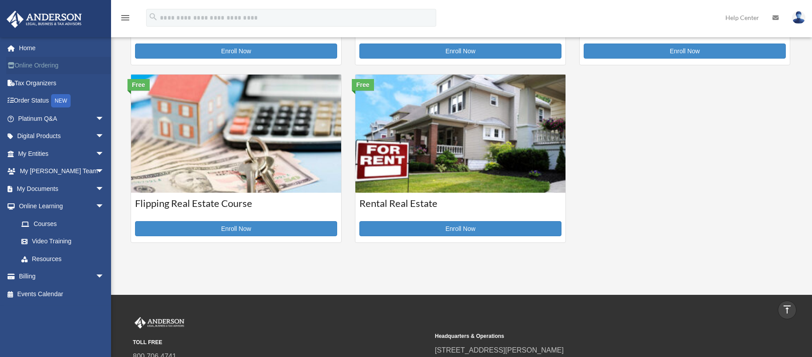
click at [45, 63] on link "Online Ordering" at bounding box center [62, 66] width 112 height 18
